Goal: Information Seeking & Learning: Learn about a topic

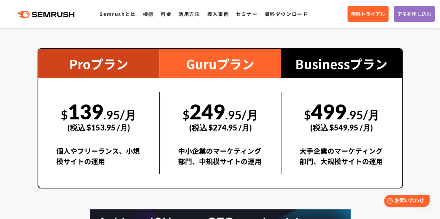
scroll to position [1267, 0]
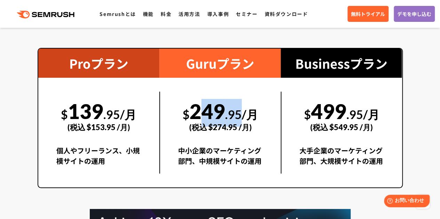
drag, startPoint x: 195, startPoint y: 111, endPoint x: 244, endPoint y: 107, distance: 48.8
click at [244, 107] on div "$ 249 .95/月 (税込 $274.95 /月)" at bounding box center [220, 116] width 85 height 48
copy div "249 .95"
click at [420, 123] on section "料金プラン 月額$139.95(税込 $153.95)〜から利用可能。圧倒的なコストパフォーマンス Proプラン $ 139 .95/月 (税込 $153.9…" at bounding box center [220, 142] width 440 height 389
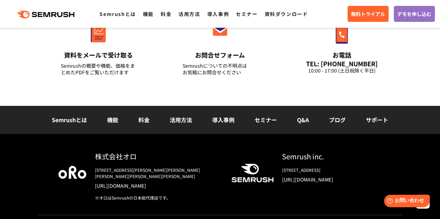
scroll to position [2514, 0]
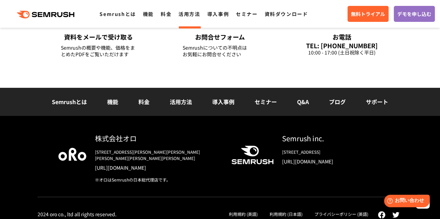
click at [182, 15] on link "活用方法" at bounding box center [189, 13] width 22 height 7
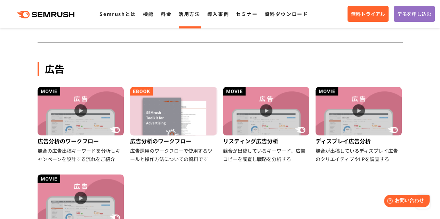
scroll to position [300, 0]
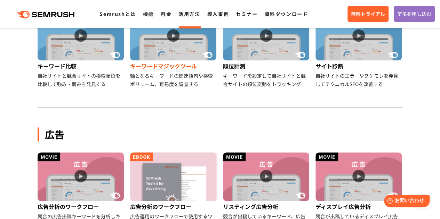
click at [174, 64] on div "キーワードマジックツール" at bounding box center [173, 66] width 87 height 11
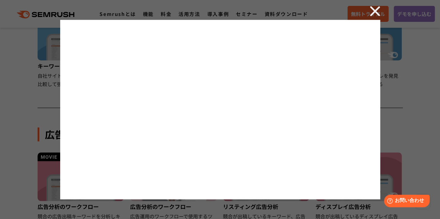
click at [375, 14] on img at bounding box center [375, 11] width 10 height 10
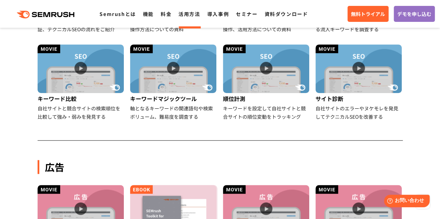
scroll to position [267, 0]
